Goal: Information Seeking & Learning: Learn about a topic

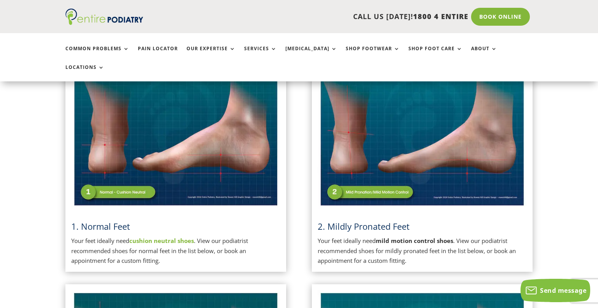
scroll to position [208, 0]
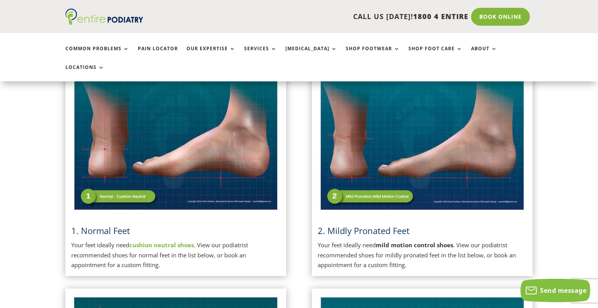
click at [389, 225] on span "2. Mildly Pronated Feet" at bounding box center [364, 231] width 92 height 12
click at [390, 175] on img at bounding box center [422, 139] width 209 height 148
click at [404, 241] on strong "mild motion control shoes" at bounding box center [415, 245] width 78 height 8
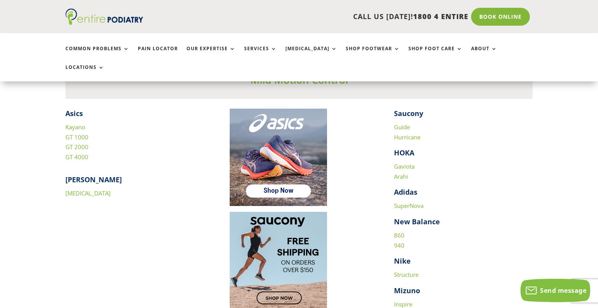
scroll to position [1085, 0]
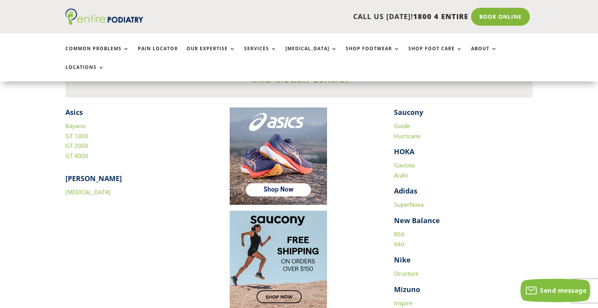
click at [402, 132] on link "Hurricane" at bounding box center [407, 136] width 26 height 8
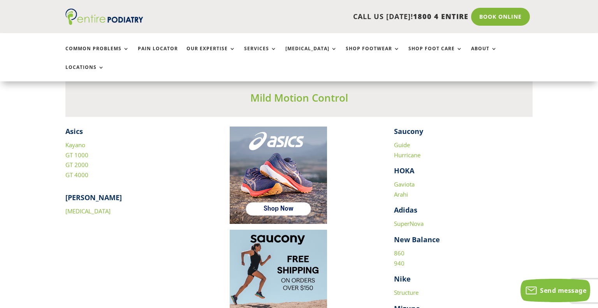
scroll to position [1085, 0]
